Goal: Information Seeking & Learning: Learn about a topic

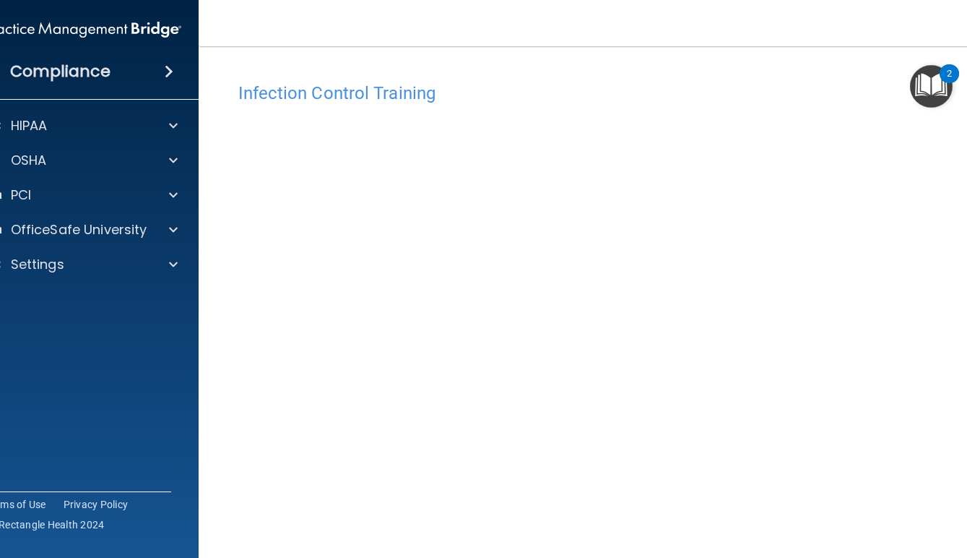
scroll to position [61, 0]
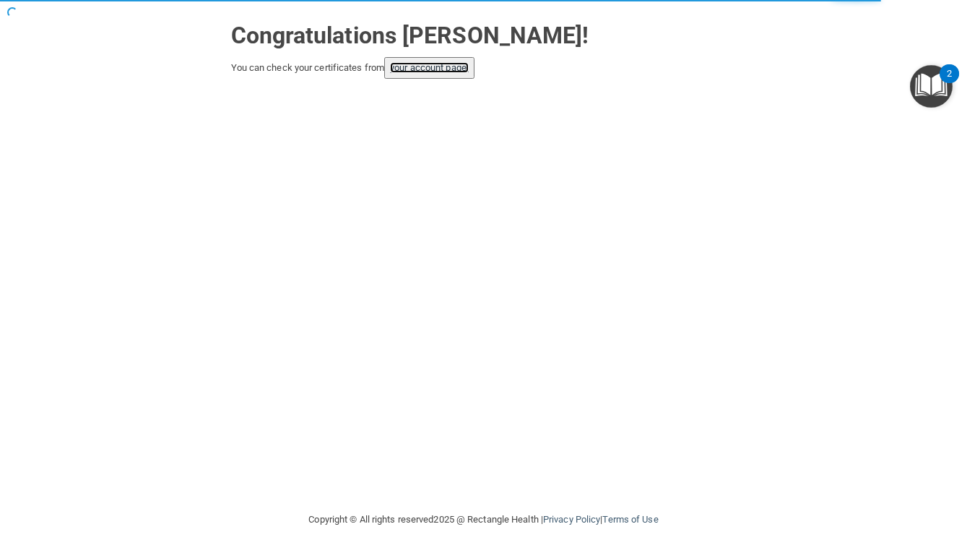
click at [469, 72] on link "your account page!" at bounding box center [429, 67] width 79 height 11
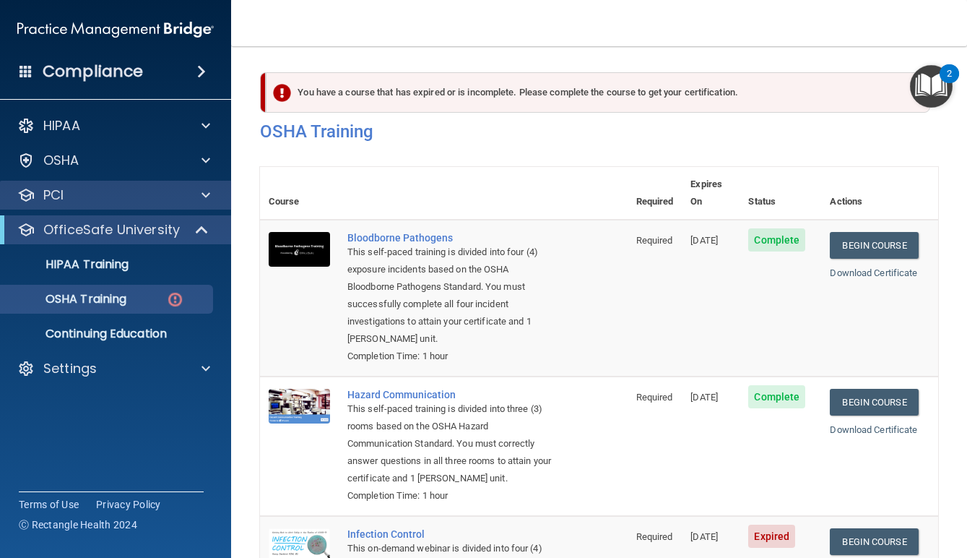
scroll to position [278, 0]
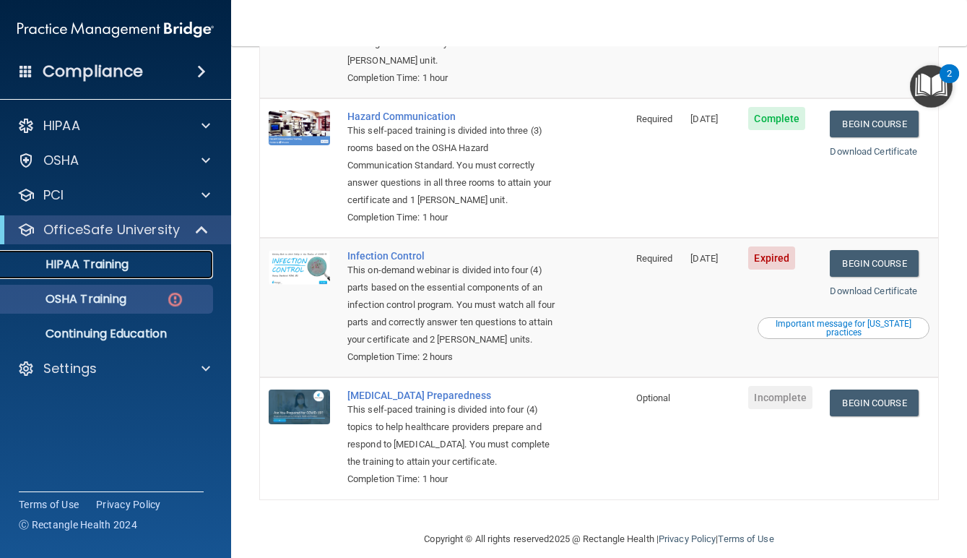
click at [76, 261] on p "HIPAA Training" at bounding box center [68, 264] width 119 height 14
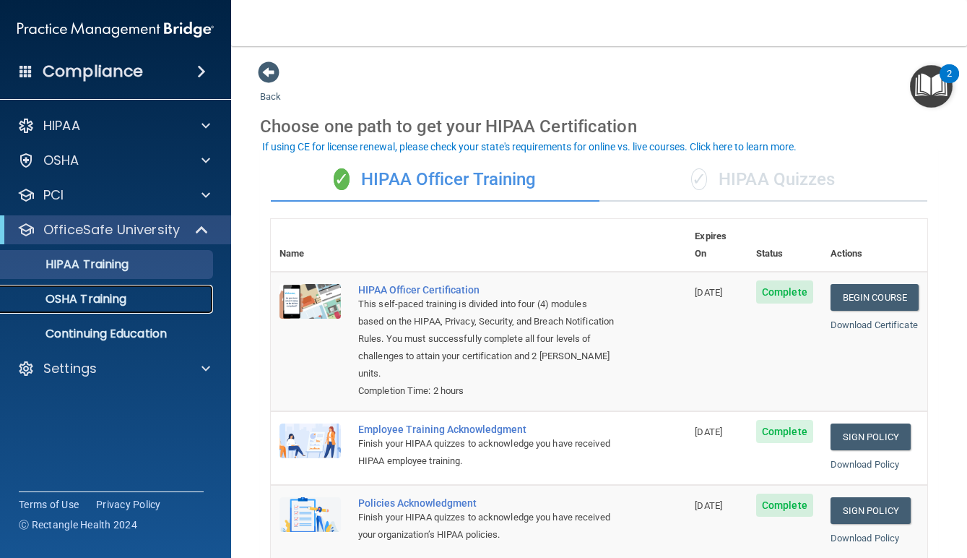
click at [136, 300] on div "OSHA Training" at bounding box center [107, 299] width 197 height 14
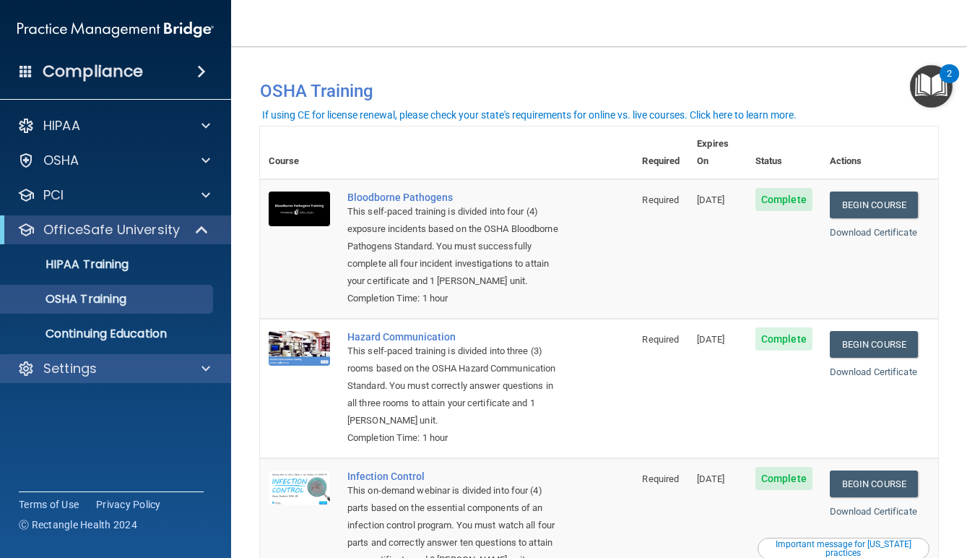
click at [111, 378] on div "Settings" at bounding box center [116, 368] width 232 height 29
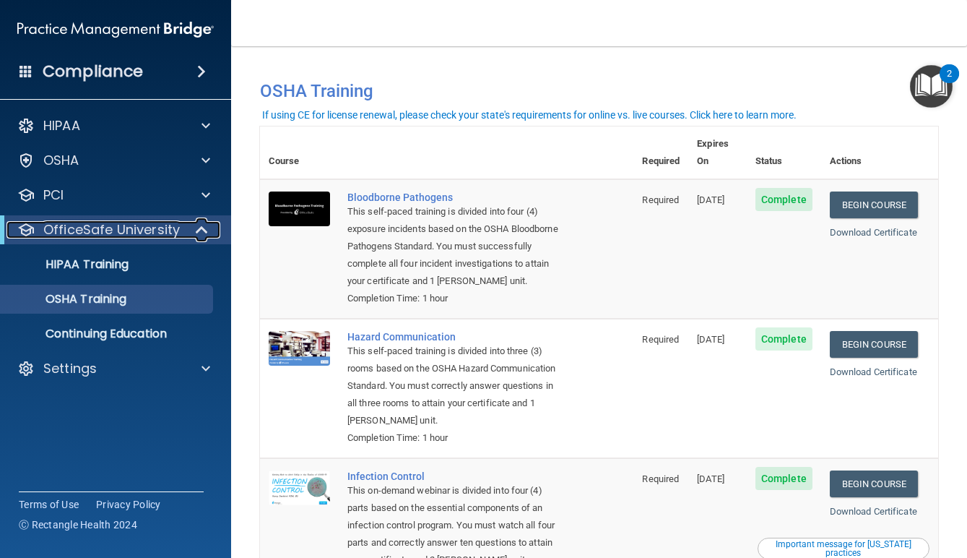
click at [198, 228] on span at bounding box center [203, 229] width 12 height 17
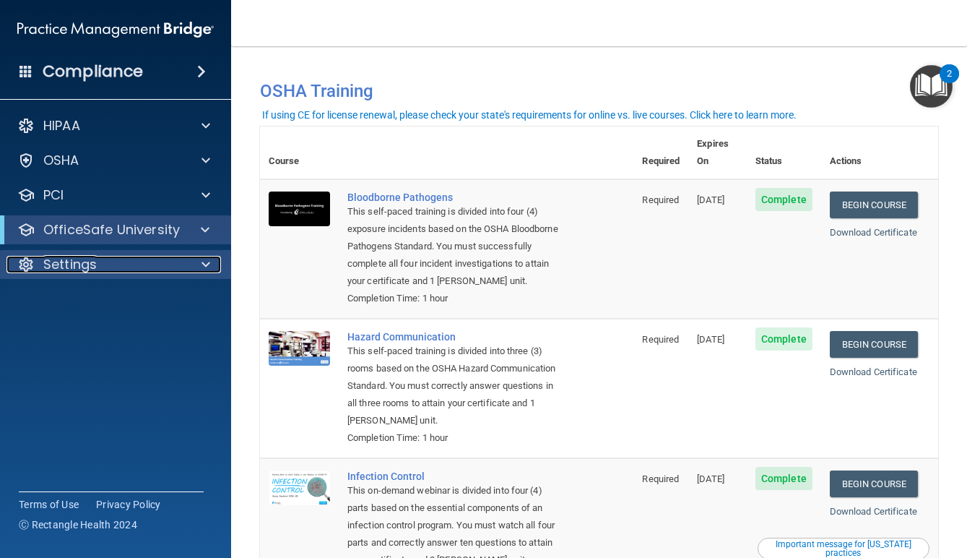
click at [173, 266] on div "Settings" at bounding box center [96, 264] width 179 height 17
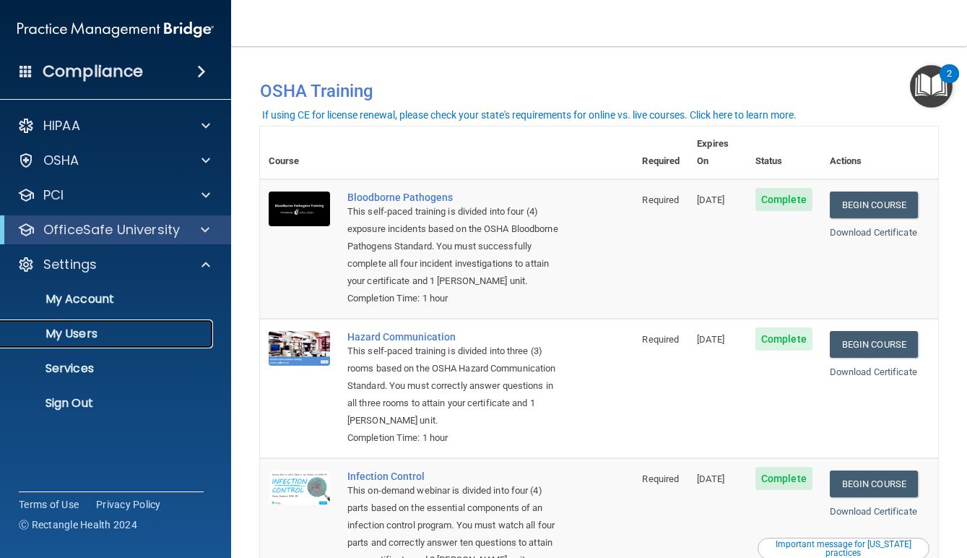
click at [100, 328] on p "My Users" at bounding box center [107, 333] width 197 height 14
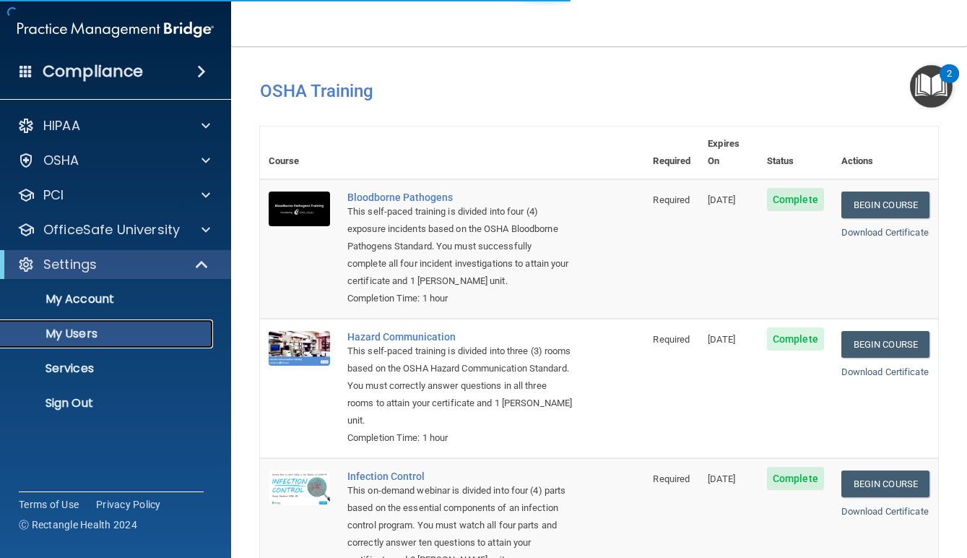
select select "20"
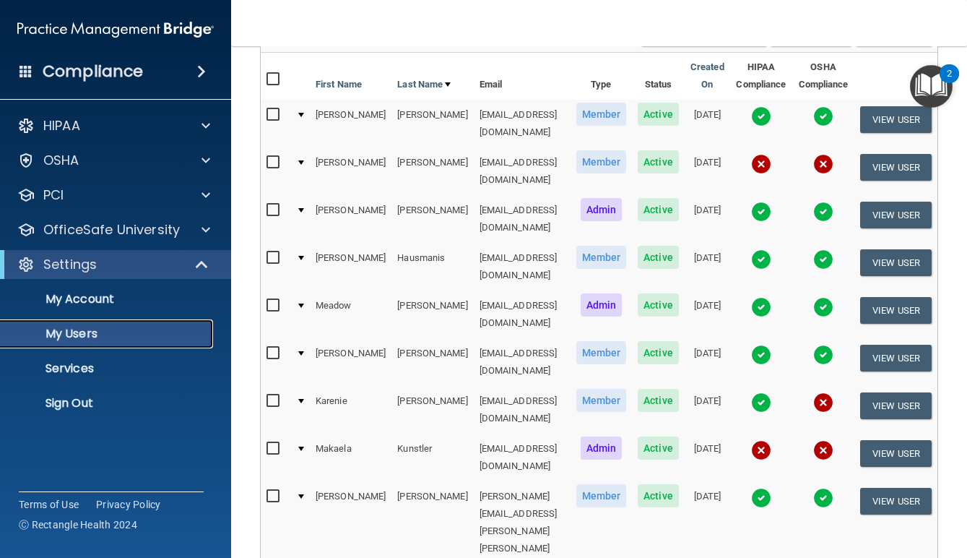
scroll to position [133, 0]
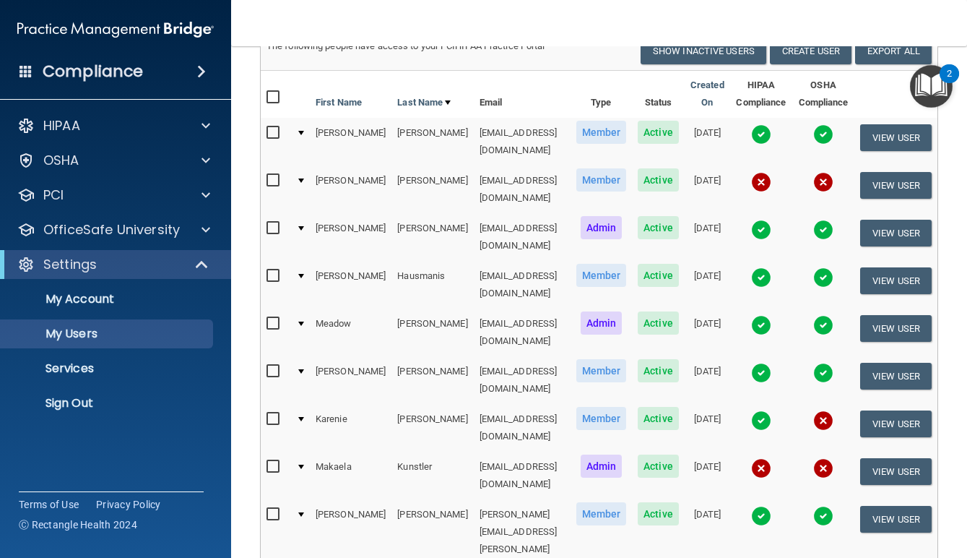
click at [324, 451] on td "Makaela" at bounding box center [351, 475] width 82 height 48
click at [919, 458] on button "View User" at bounding box center [896, 471] width 72 height 27
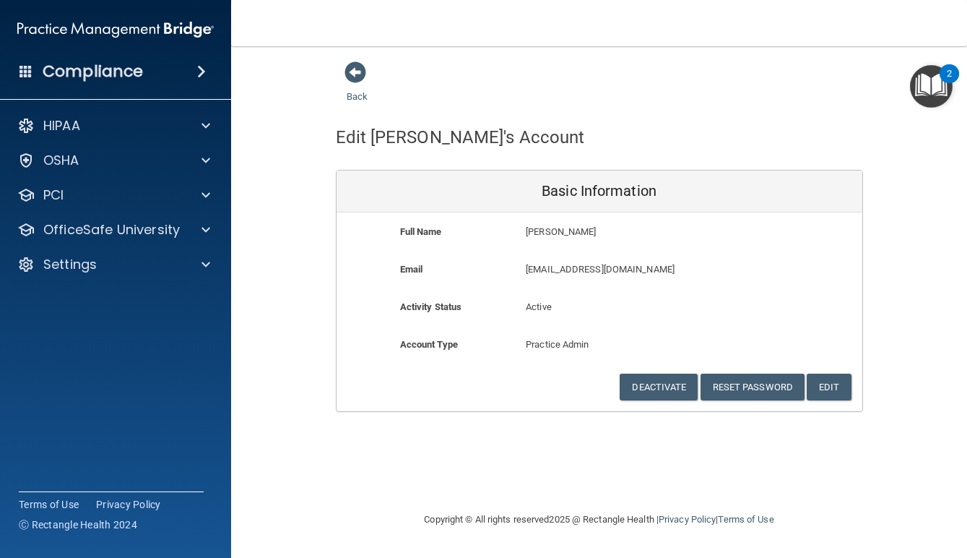
click at [158, 81] on div "Compliance" at bounding box center [115, 72] width 231 height 32
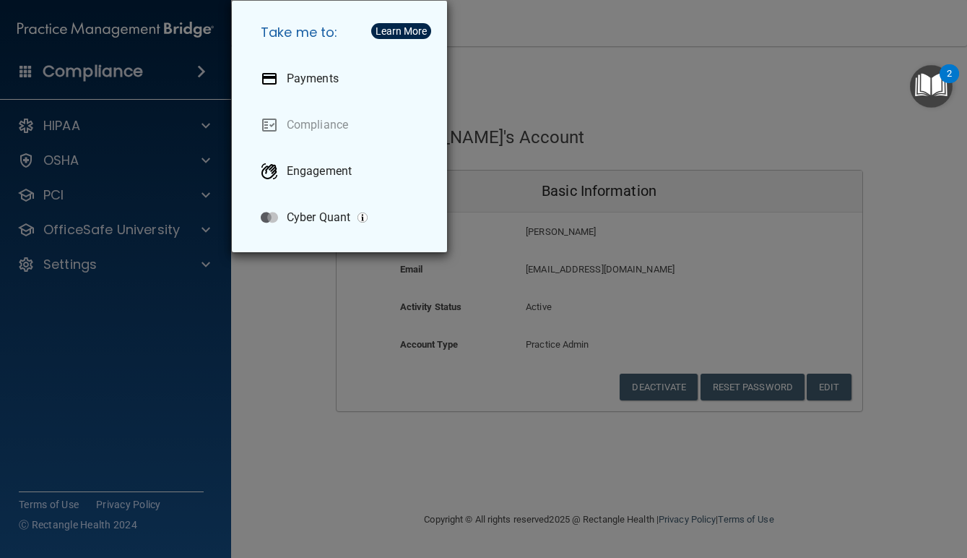
click at [151, 32] on div "Take me to: Payments Compliance Engagement Cyber Quant" at bounding box center [483, 279] width 967 height 558
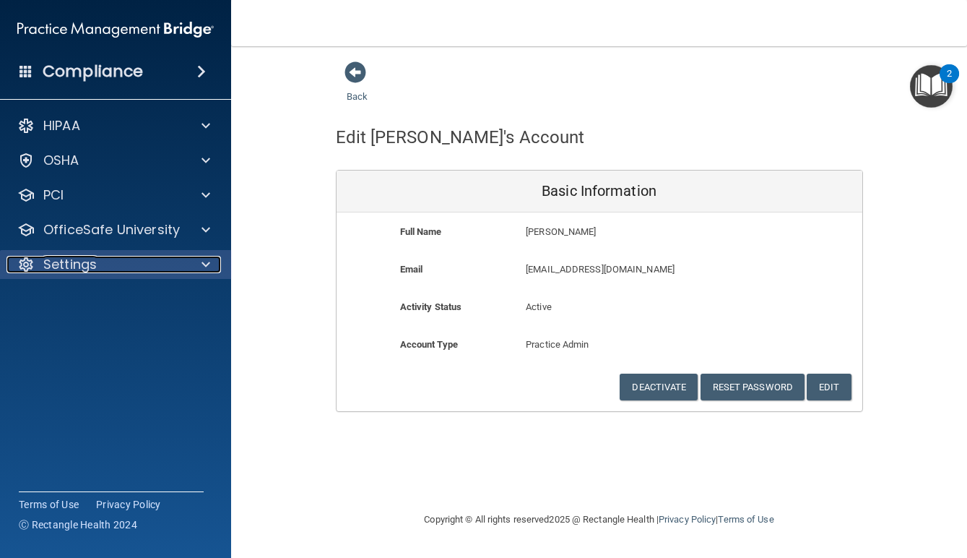
click at [99, 269] on div "Settings" at bounding box center [96, 264] width 179 height 17
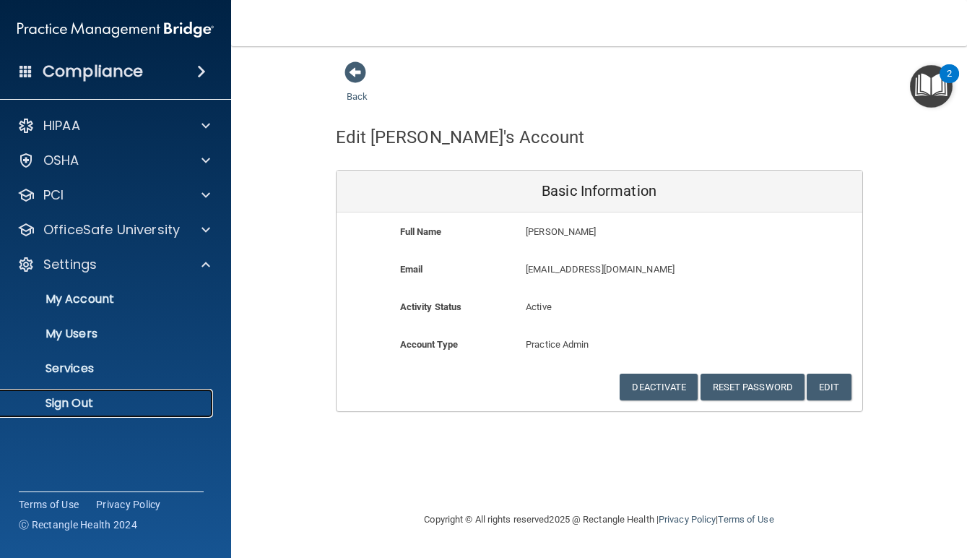
click at [90, 402] on p "Sign Out" at bounding box center [107, 403] width 197 height 14
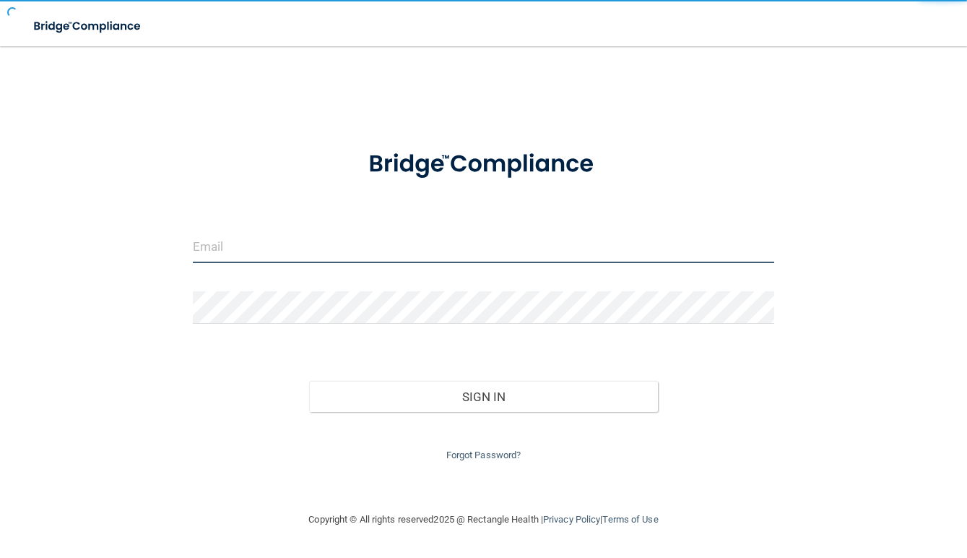
type input "[EMAIL_ADDRESS][DOMAIN_NAME]"
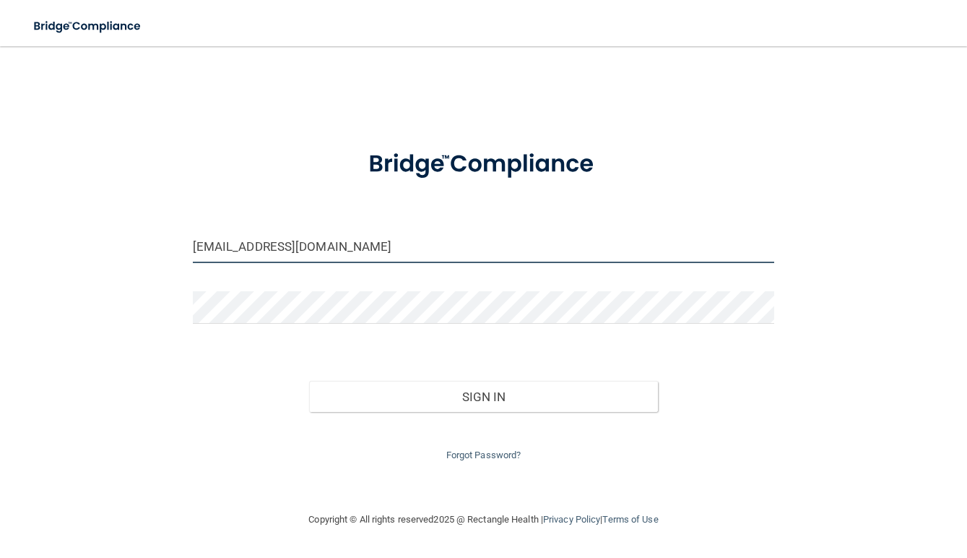
click at [350, 248] on input "[EMAIL_ADDRESS][DOMAIN_NAME]" at bounding box center [484, 246] width 582 height 33
drag, startPoint x: 351, startPoint y: 248, endPoint x: 112, endPoint y: 243, distance: 239.1
click at [112, 244] on div "mikaylalirette@gmail.com Invalid email/password. You don't have permission to a…" at bounding box center [483, 279] width 909 height 436
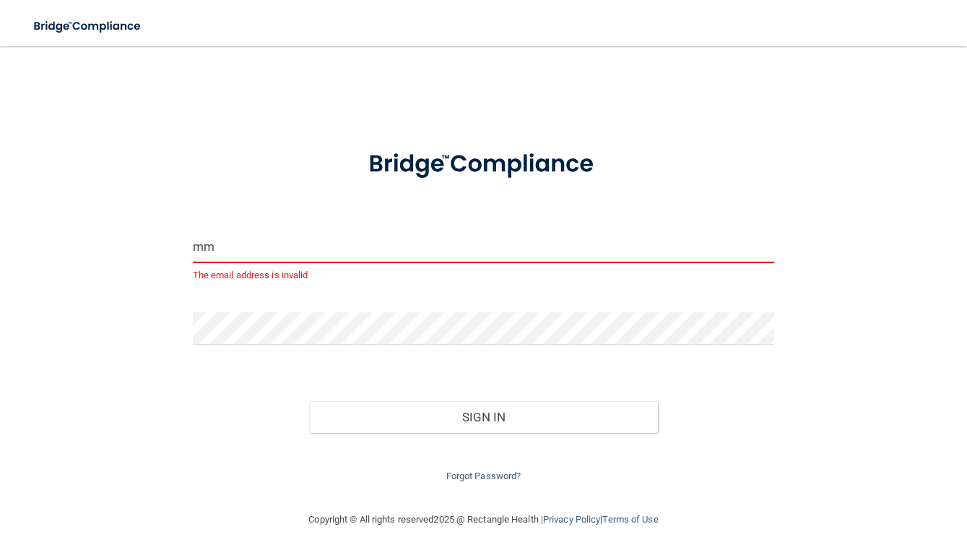
type input "mmannerdmd@gmail.com"
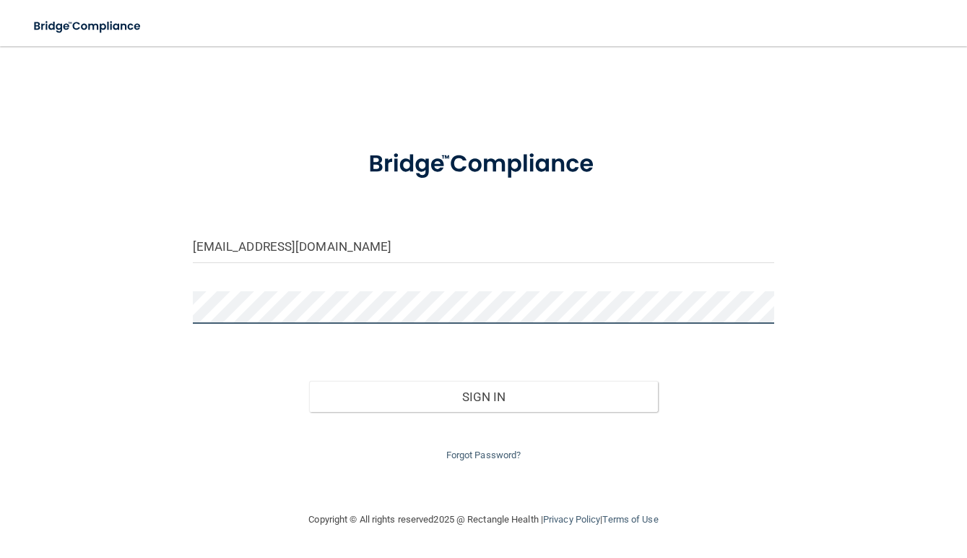
click at [131, 290] on div "mmannerdmd@gmail.com Invalid email/password. You don't have permission to acces…" at bounding box center [483, 279] width 909 height 436
click at [309, 381] on button "Sign In" at bounding box center [483, 397] width 349 height 32
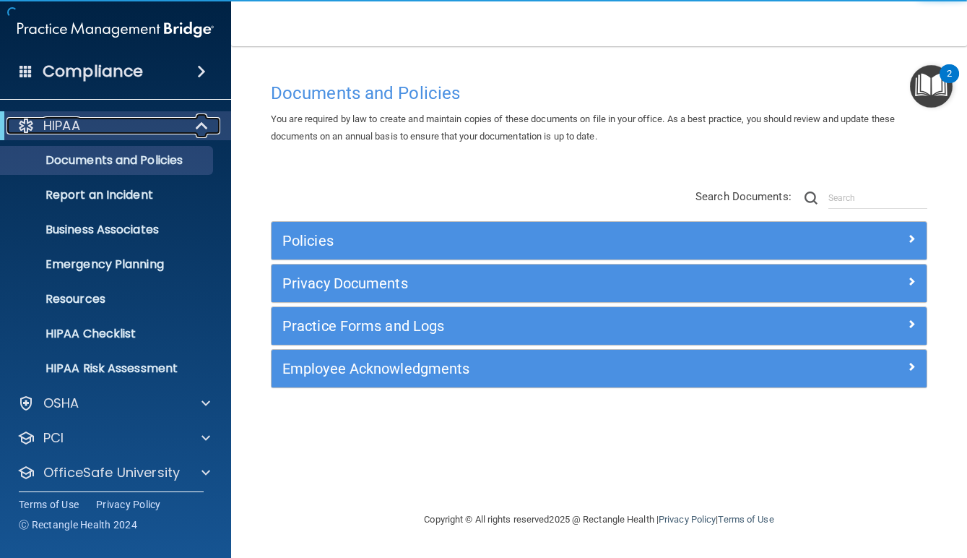
click at [178, 121] on div "HIPAA" at bounding box center [96, 125] width 178 height 17
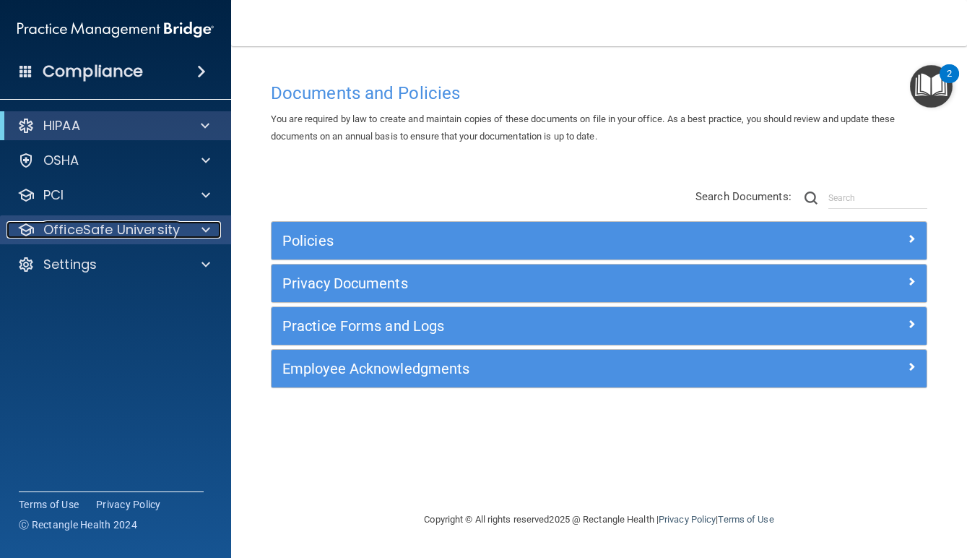
click at [150, 235] on p "OfficeSafe University" at bounding box center [111, 229] width 137 height 17
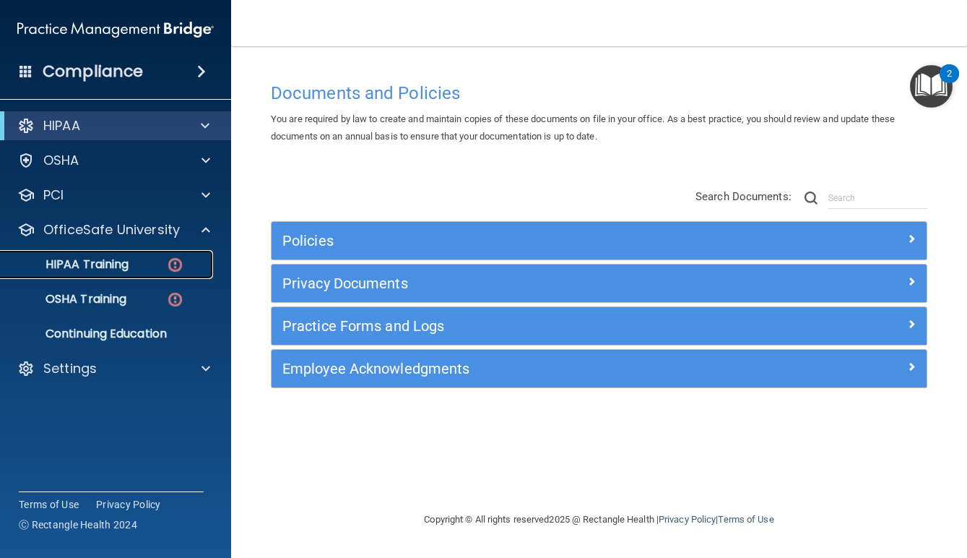
click at [148, 263] on div "HIPAA Training" at bounding box center [107, 264] width 197 height 14
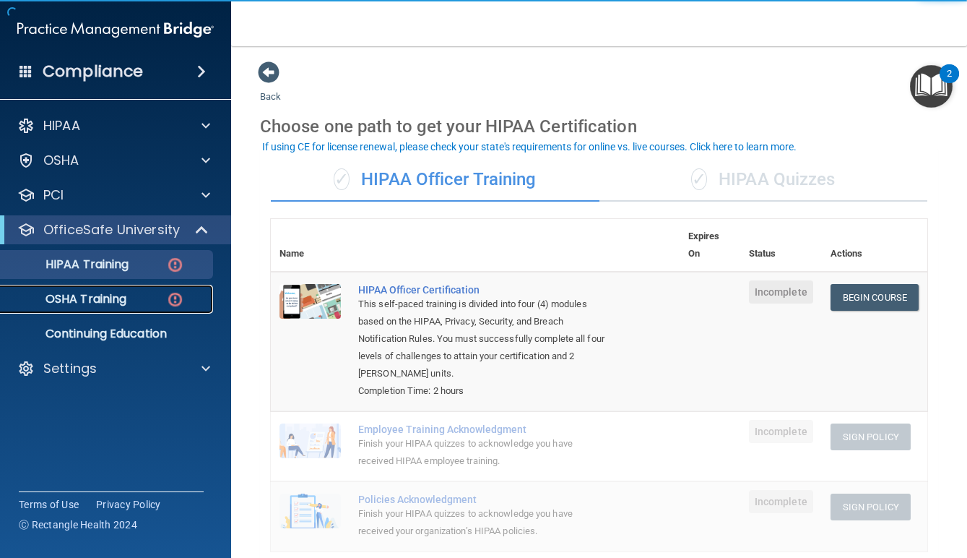
click at [151, 303] on div "OSHA Training" at bounding box center [107, 299] width 197 height 14
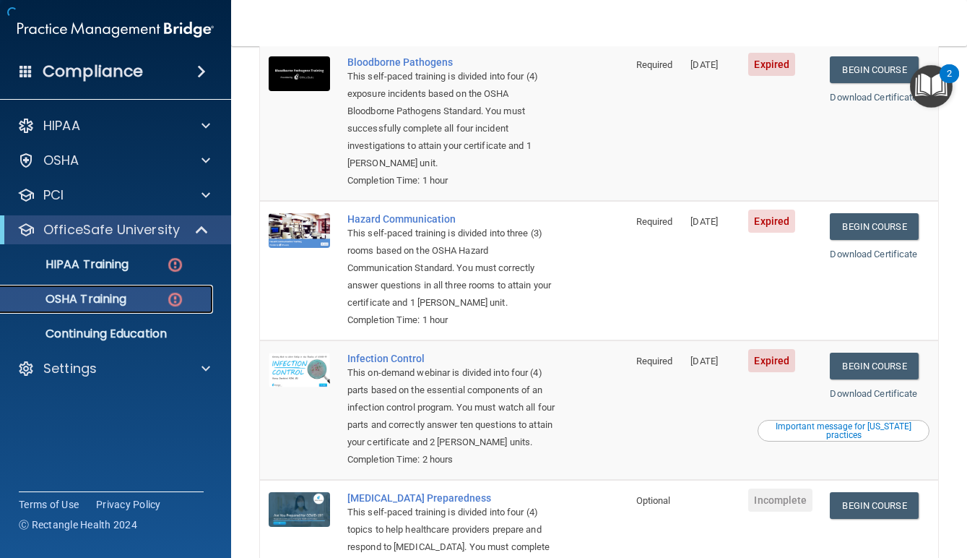
scroll to position [278, 0]
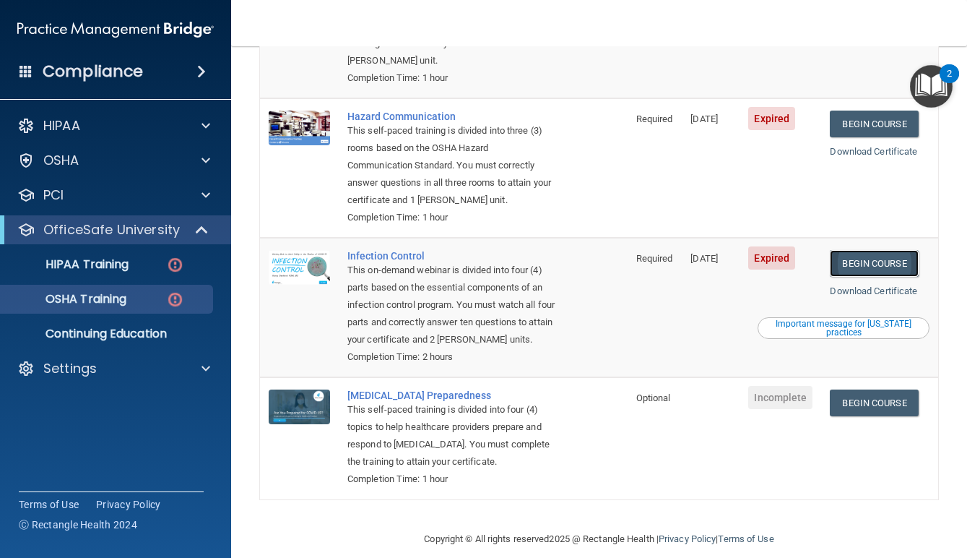
click at [894, 251] on link "Begin Course" at bounding box center [874, 263] width 88 height 27
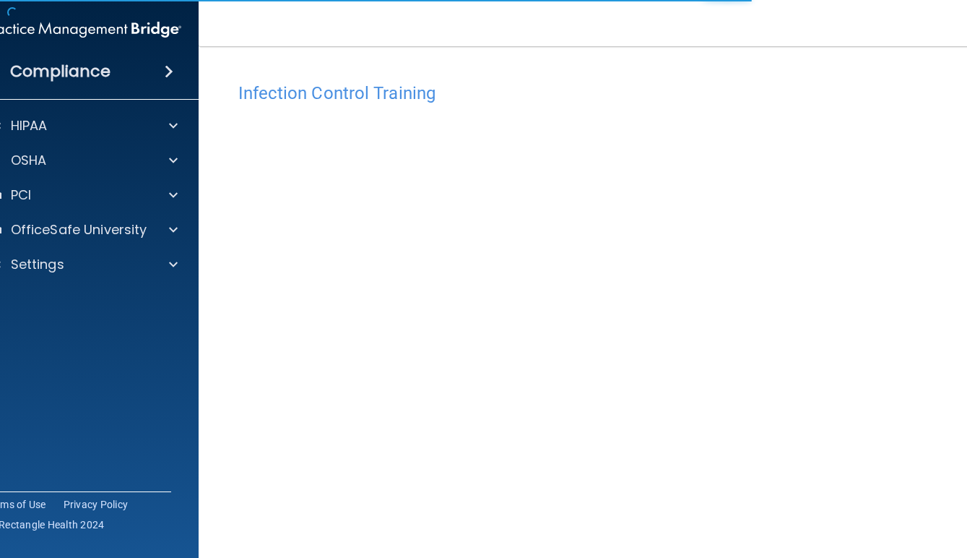
scroll to position [61, 0]
